Goal: Complete application form: Complete application form

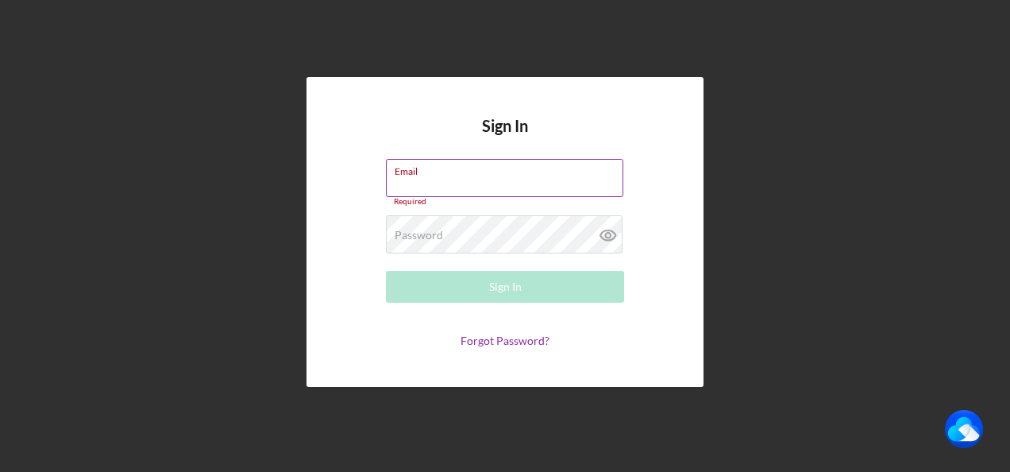
click at [429, 176] on label "Email" at bounding box center [509, 168] width 229 height 17
click at [429, 176] on input "Email" at bounding box center [504, 178] width 237 height 38
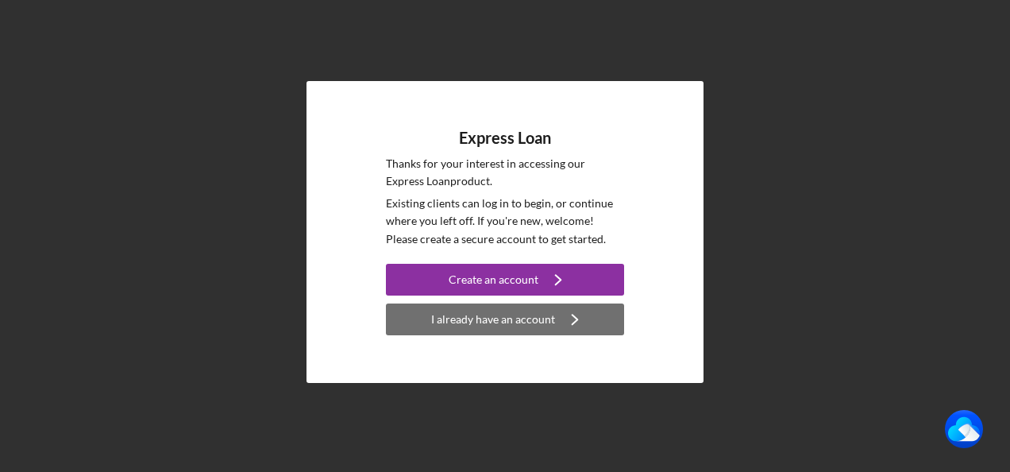
click at [494, 315] on div "I already have an account" at bounding box center [493, 319] width 124 height 32
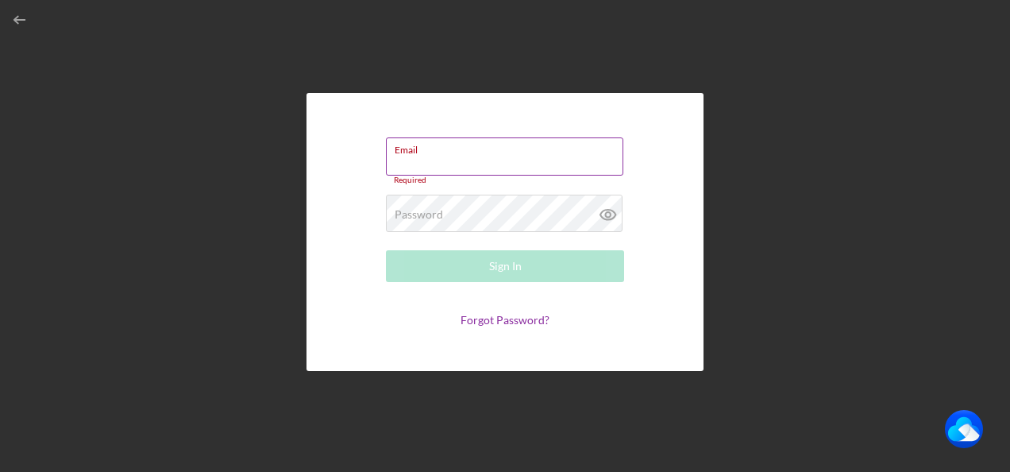
click at [436, 157] on div "Email Required" at bounding box center [505, 161] width 238 height 48
